Goal: Register for event/course

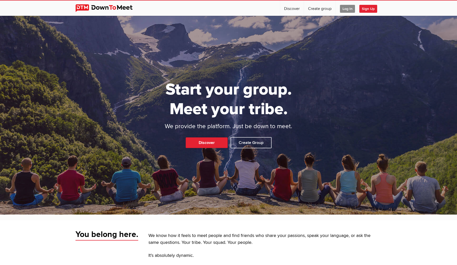
click at [348, 8] on span "Log In" at bounding box center [347, 9] width 15 height 8
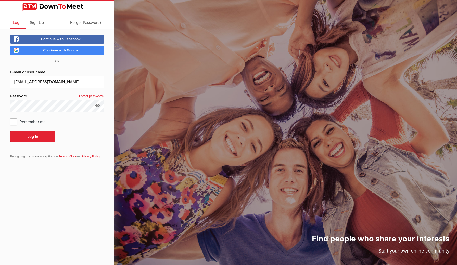
type input "[EMAIL_ADDRESS][DOMAIN_NAME]"
click at [3, 77] on div "Continue with Facebook Continue with Google OR E-mail or user name [EMAIL_ADDRE…" at bounding box center [57, 100] width 114 height 143
click at [26, 136] on button "Log In" at bounding box center [32, 136] width 45 height 11
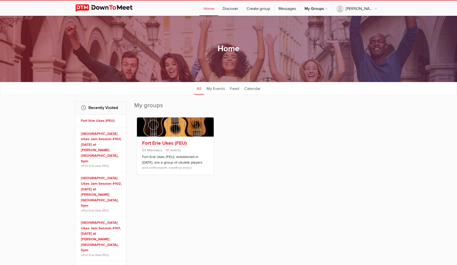
click at [167, 127] on link at bounding box center [175, 127] width 77 height 19
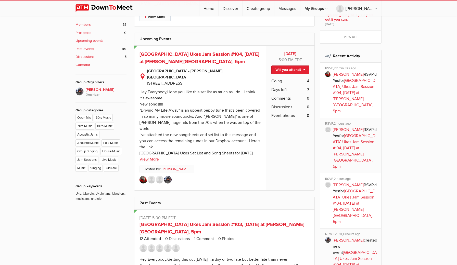
scroll to position [224, 0]
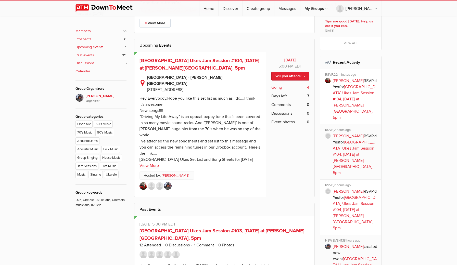
click at [279, 85] on span "Going" at bounding box center [277, 87] width 11 height 6
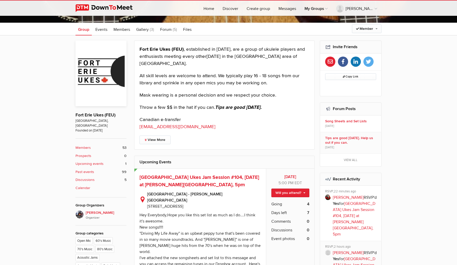
scroll to position [108, 0]
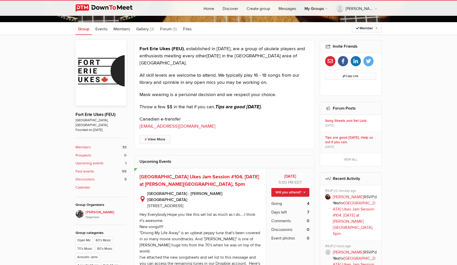
click at [162, 137] on link "View More" at bounding box center [155, 139] width 31 height 9
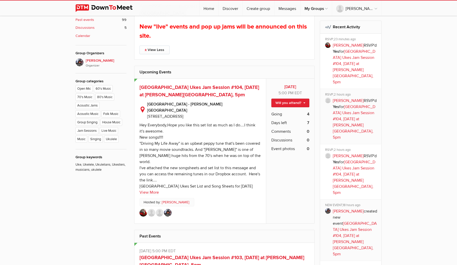
scroll to position [263, 0]
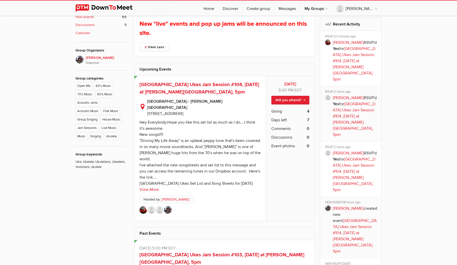
click at [155, 187] on link "View More" at bounding box center [149, 190] width 19 height 6
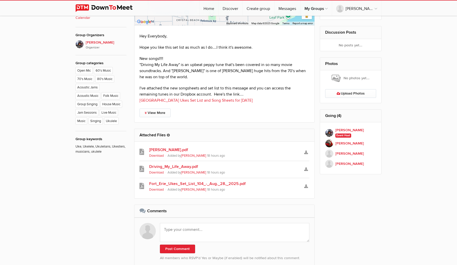
scroll to position [278, 0]
click at [161, 181] on link "Fort_Erie_Ukes_Set_List_104_-_Aug._28,_2025.pdf" at bounding box center [224, 184] width 151 height 6
click at [210, 181] on link "Fort_Erie_Ukes_Set_List_104_-_Aug._28,_2025.pdf" at bounding box center [224, 184] width 151 height 6
click at [159, 164] on link "Driving_My_Life_Away.pdf" at bounding box center [224, 167] width 151 height 6
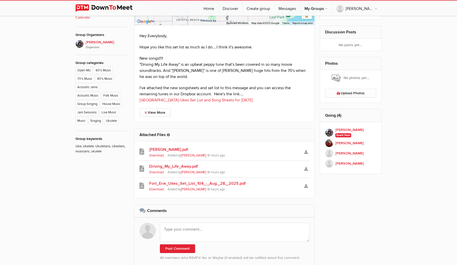
click at [156, 147] on link "Daniel.pdf" at bounding box center [224, 150] width 151 height 6
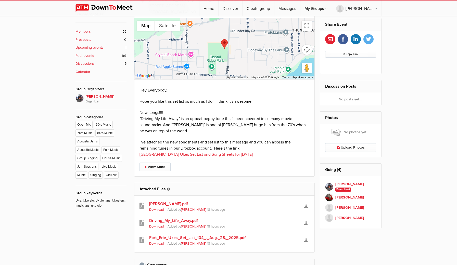
scroll to position [227, 0]
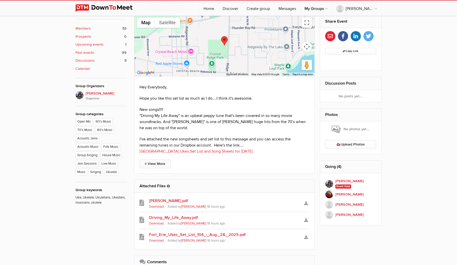
click at [157, 160] on link "View More" at bounding box center [155, 164] width 31 height 9
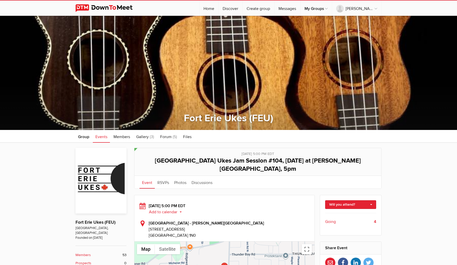
scroll to position [0, 0]
click at [359, 201] on link "Will you attend?" at bounding box center [350, 205] width 51 height 9
click at [342, 212] on link "I'm going" at bounding box center [351, 216] width 51 height 8
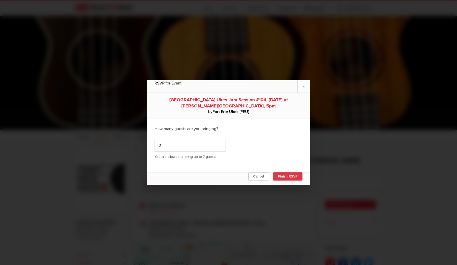
click at [290, 177] on button "Finish RSVP" at bounding box center [287, 177] width 29 height 8
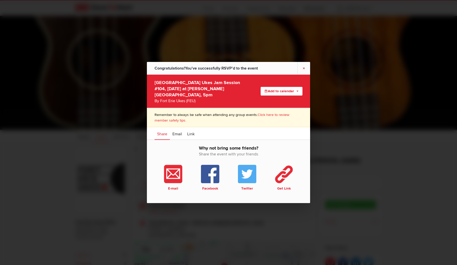
click at [306, 71] on link "×" at bounding box center [304, 68] width 13 height 13
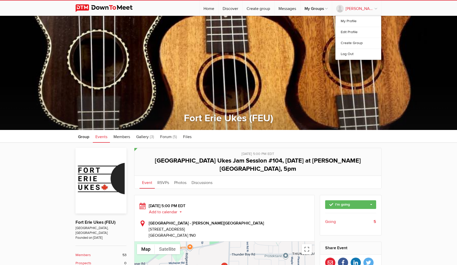
click at [376, 8] on link "Marsha Hildebrand" at bounding box center [356, 8] width 49 height 15
click at [349, 55] on link "Log Out" at bounding box center [358, 54] width 45 height 11
